Goal: Browse casually

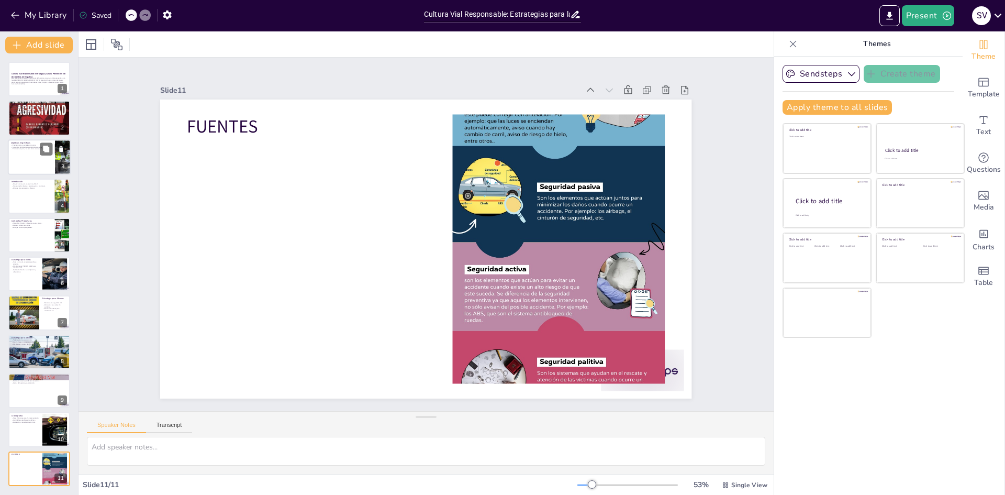
click at [39, 164] on div at bounding box center [39, 157] width 63 height 36
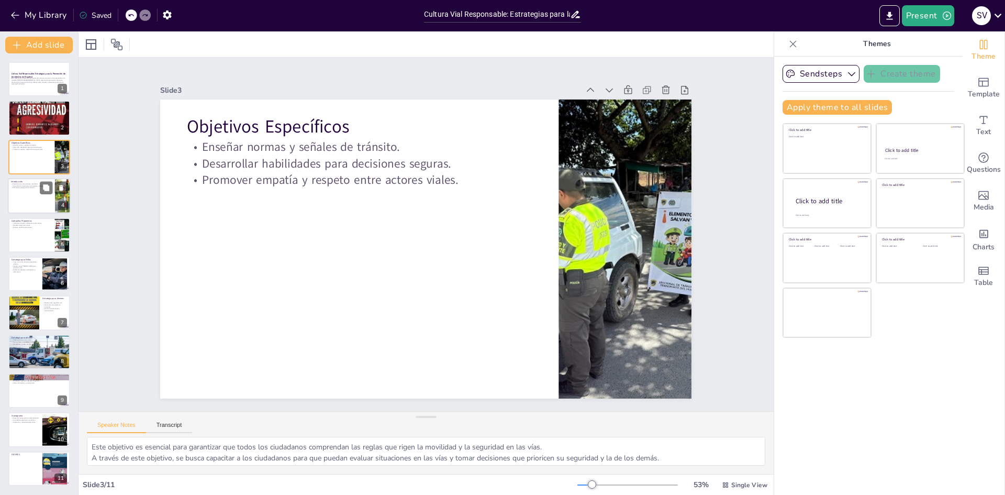
click at [42, 195] on div at bounding box center [39, 196] width 63 height 36
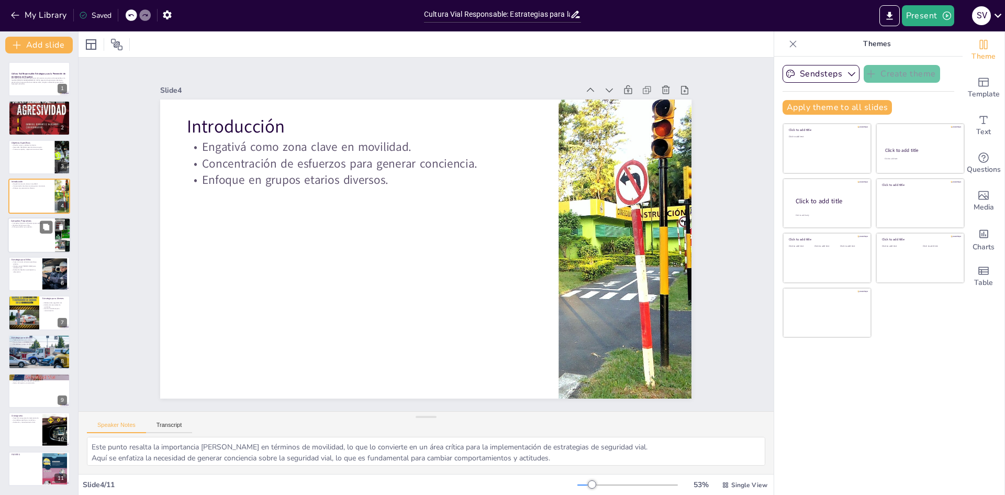
click at [39, 223] on p "Campañas dirigidas a diferentes grupos etarios." at bounding box center [31, 223] width 41 height 2
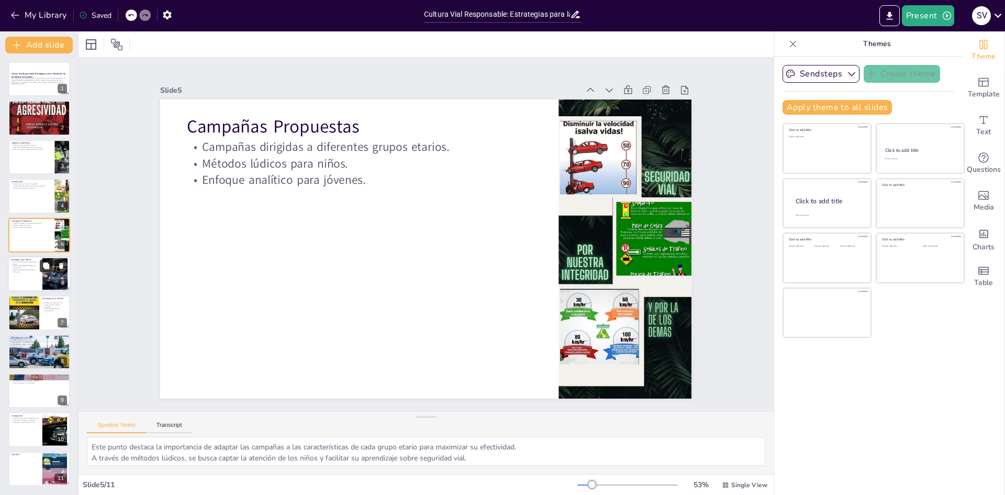
click at [43, 261] on button at bounding box center [46, 265] width 13 height 13
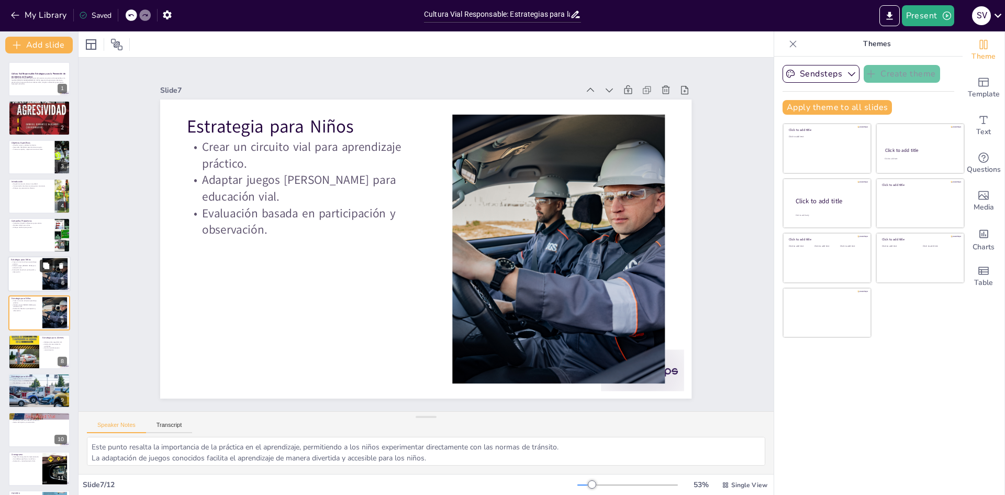
scroll to position [39, 0]
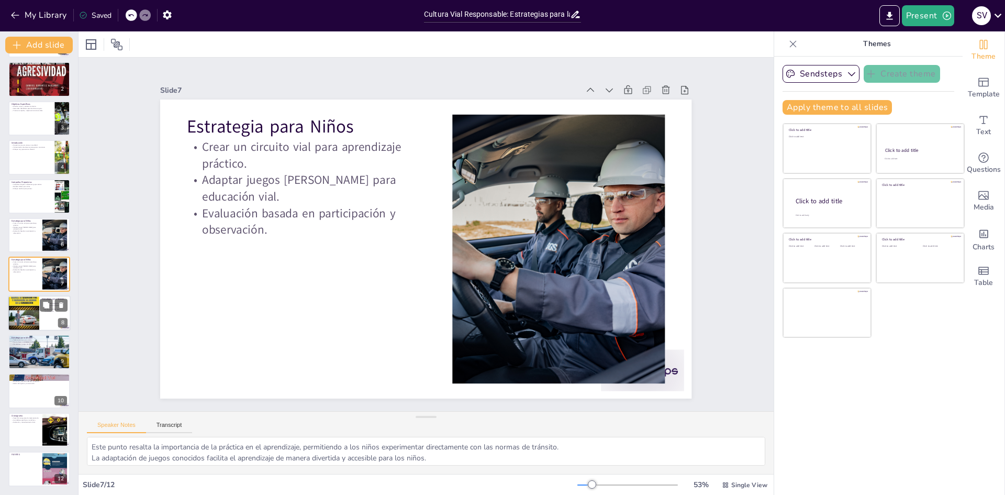
click at [47, 318] on div at bounding box center [39, 313] width 63 height 36
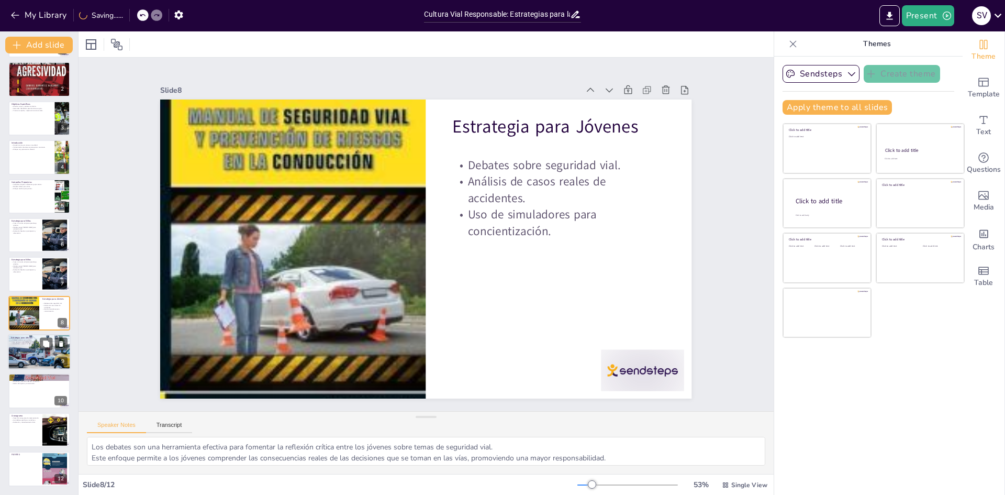
click at [36, 353] on div at bounding box center [39, 352] width 63 height 60
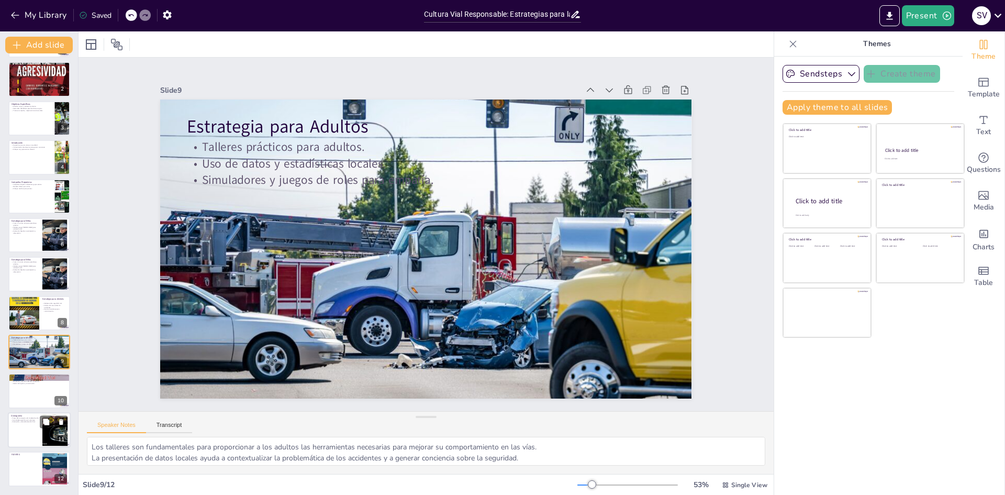
click at [54, 429] on div at bounding box center [54, 429] width 42 height 32
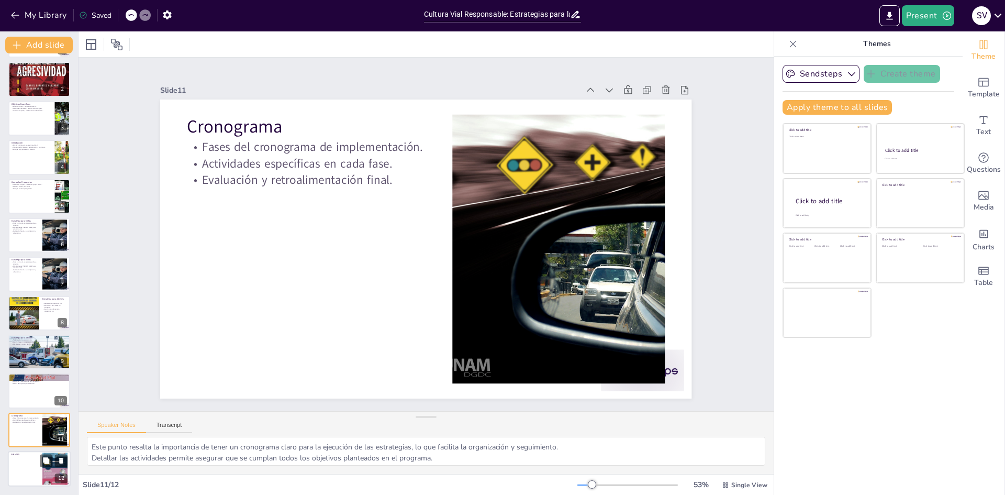
click at [58, 469] on div at bounding box center [54, 468] width 25 height 63
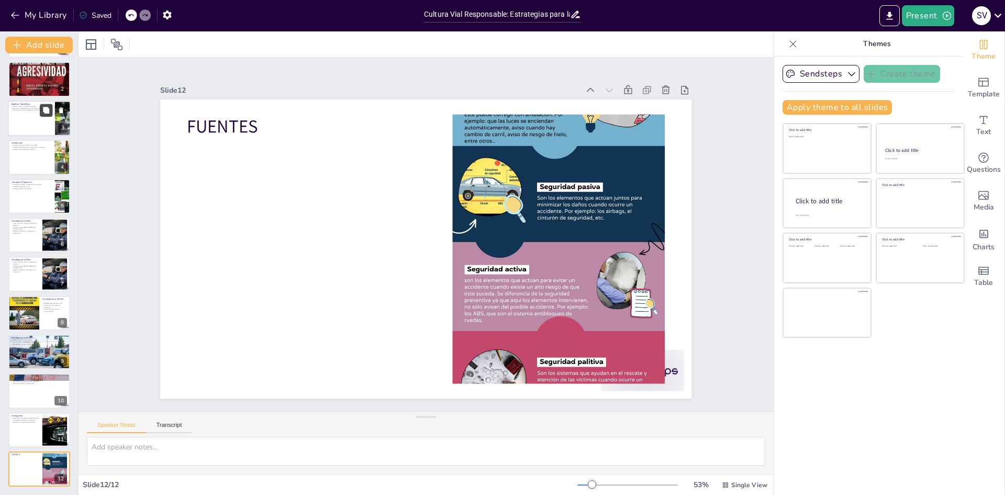
click at [51, 111] on button at bounding box center [46, 110] width 13 height 13
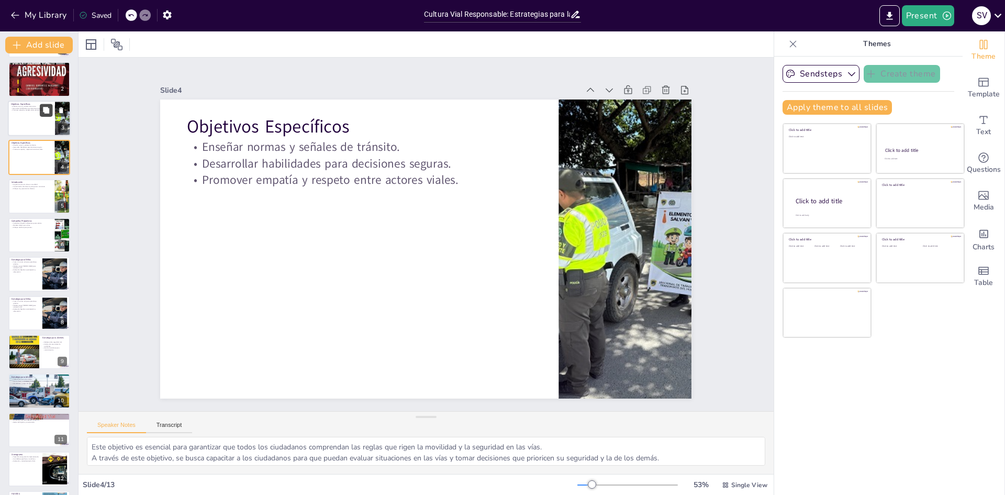
scroll to position [0, 0]
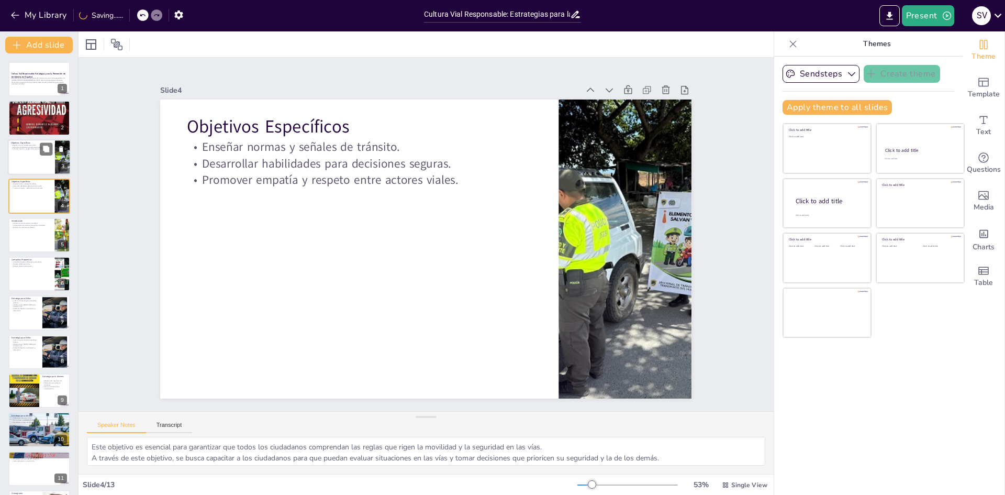
click at [50, 170] on div at bounding box center [39, 157] width 63 height 36
click at [39, 199] on div at bounding box center [39, 196] width 63 height 36
